Goal: Find specific page/section: Find specific page/section

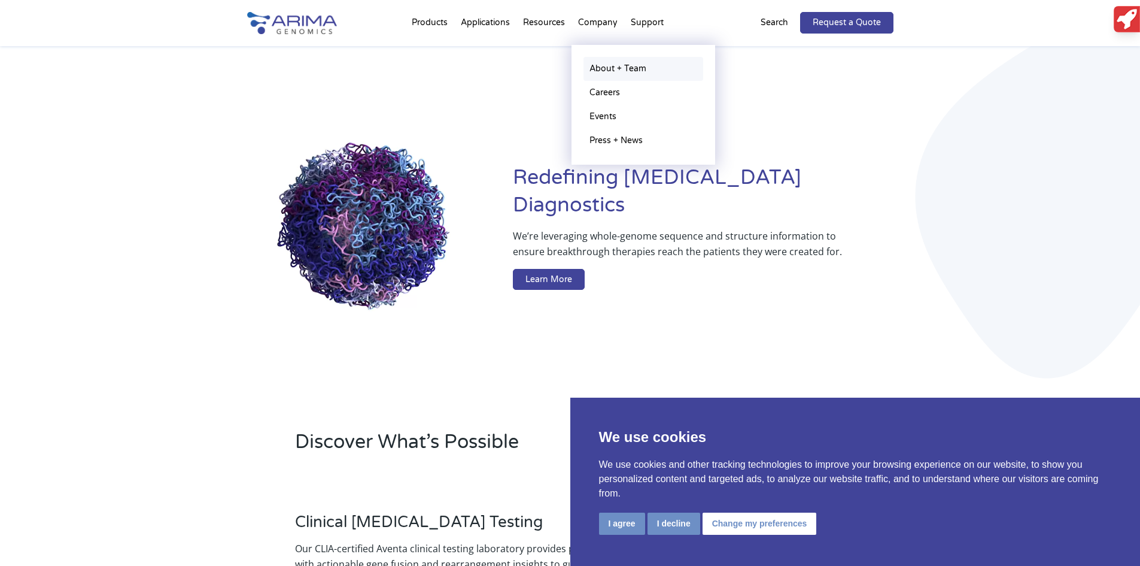
click at [602, 60] on link "About + Team" at bounding box center [644, 69] width 120 height 24
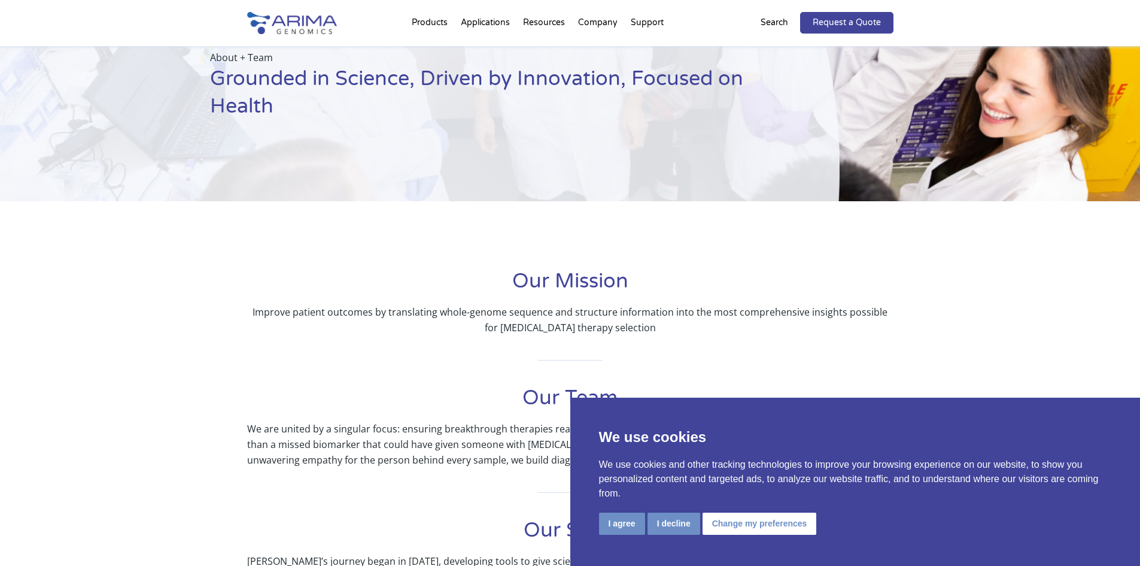
scroll to position [96, 0]
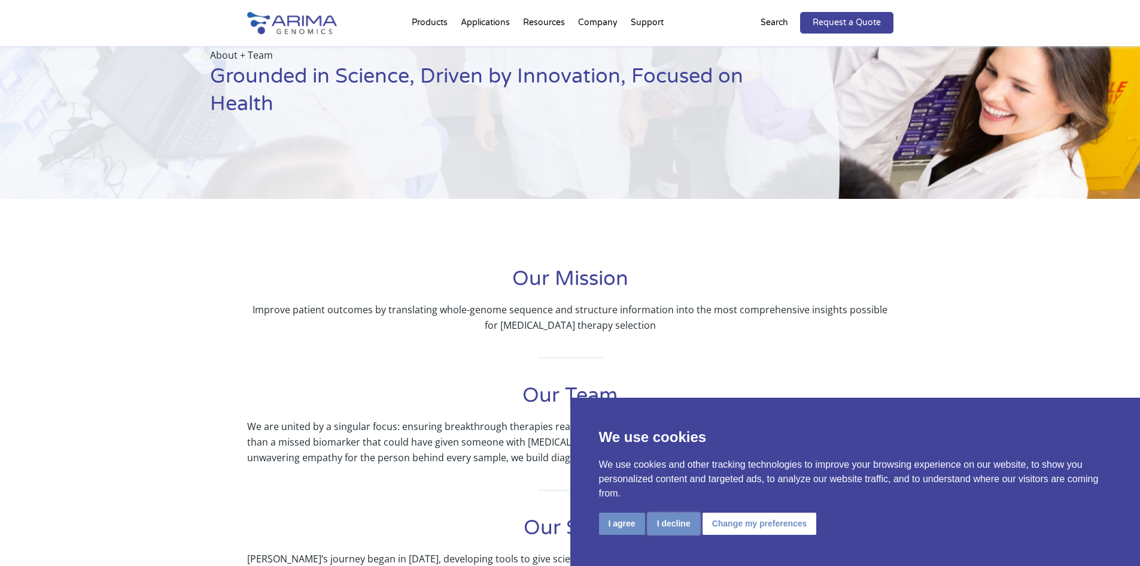
click at [670, 524] on button "I decline" at bounding box center [674, 523] width 53 height 22
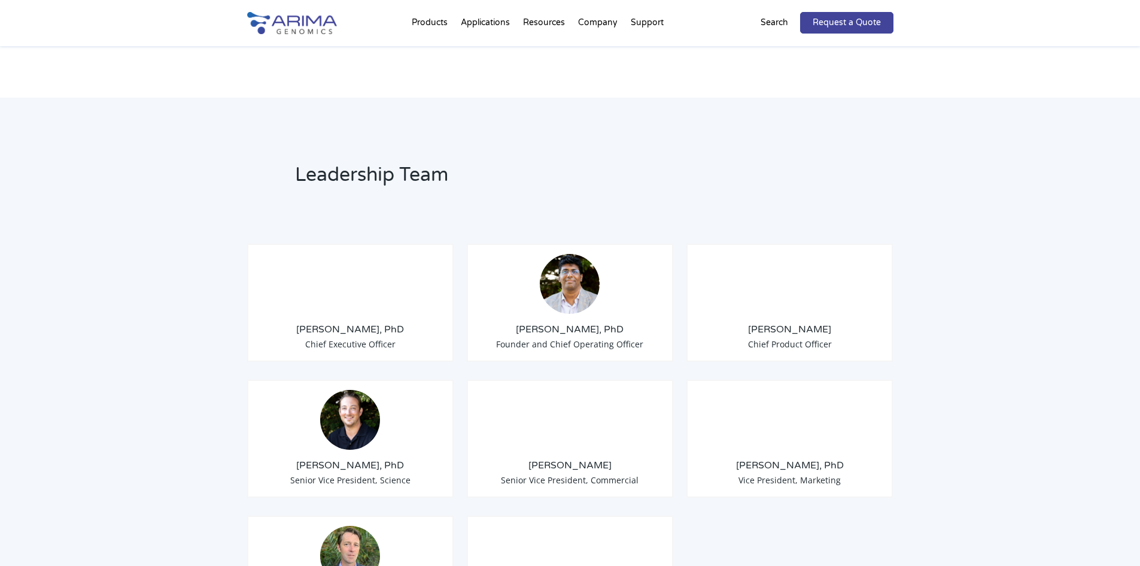
scroll to position [814, 0]
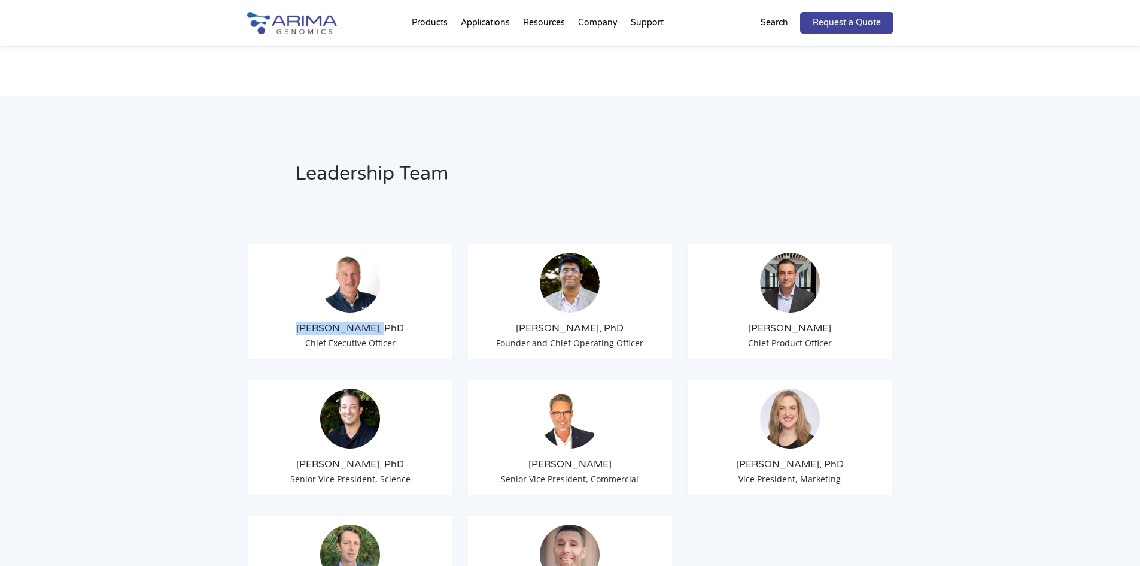
drag, startPoint x: 316, startPoint y: 313, endPoint x: 393, endPoint y: 307, distance: 76.9
click at [393, 321] on h3 "Tom Willis, PhD" at bounding box center [350, 327] width 187 height 13
copy h3 "Tom Willis, PhD"
click at [570, 172] on h2 "Leadership Team" at bounding box center [509, 178] width 428 height 36
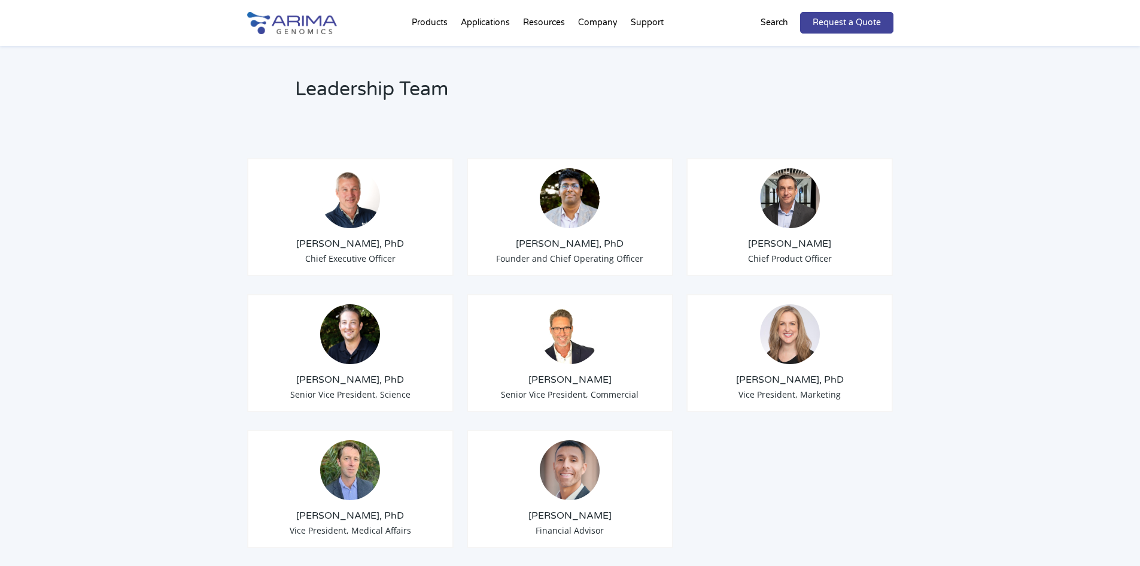
scroll to position [910, 0]
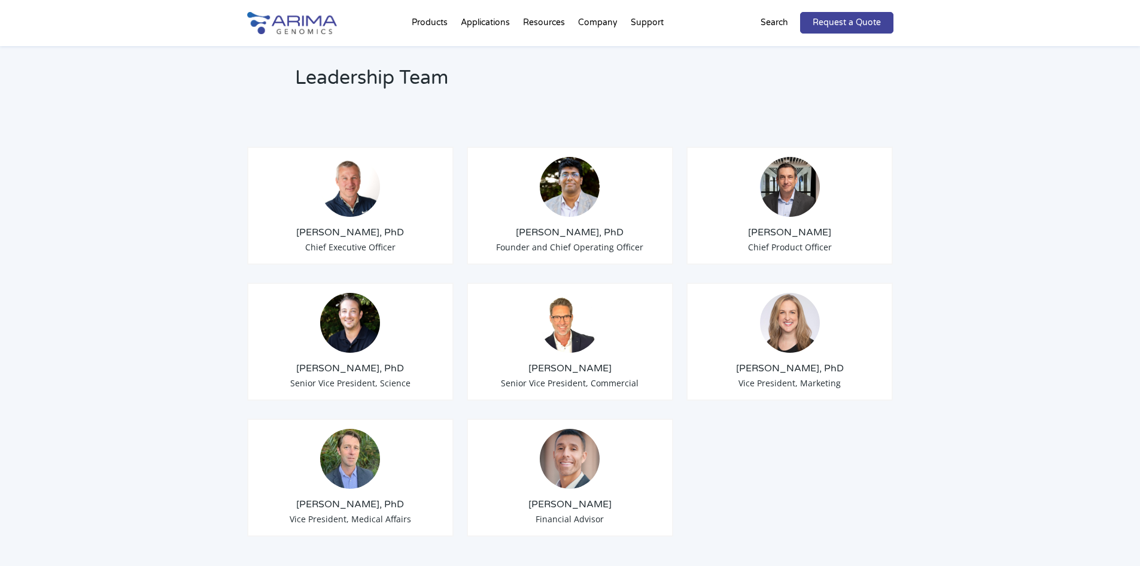
click at [303, 34] on link at bounding box center [292, 30] width 90 height 13
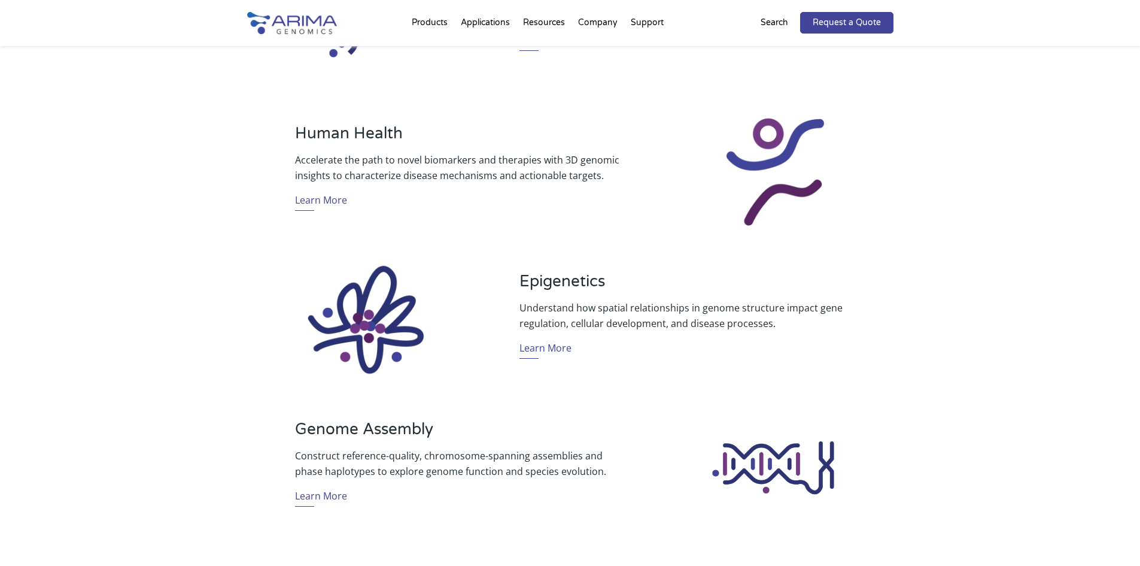
scroll to position [718, 0]
